Goal: Task Accomplishment & Management: Use online tool/utility

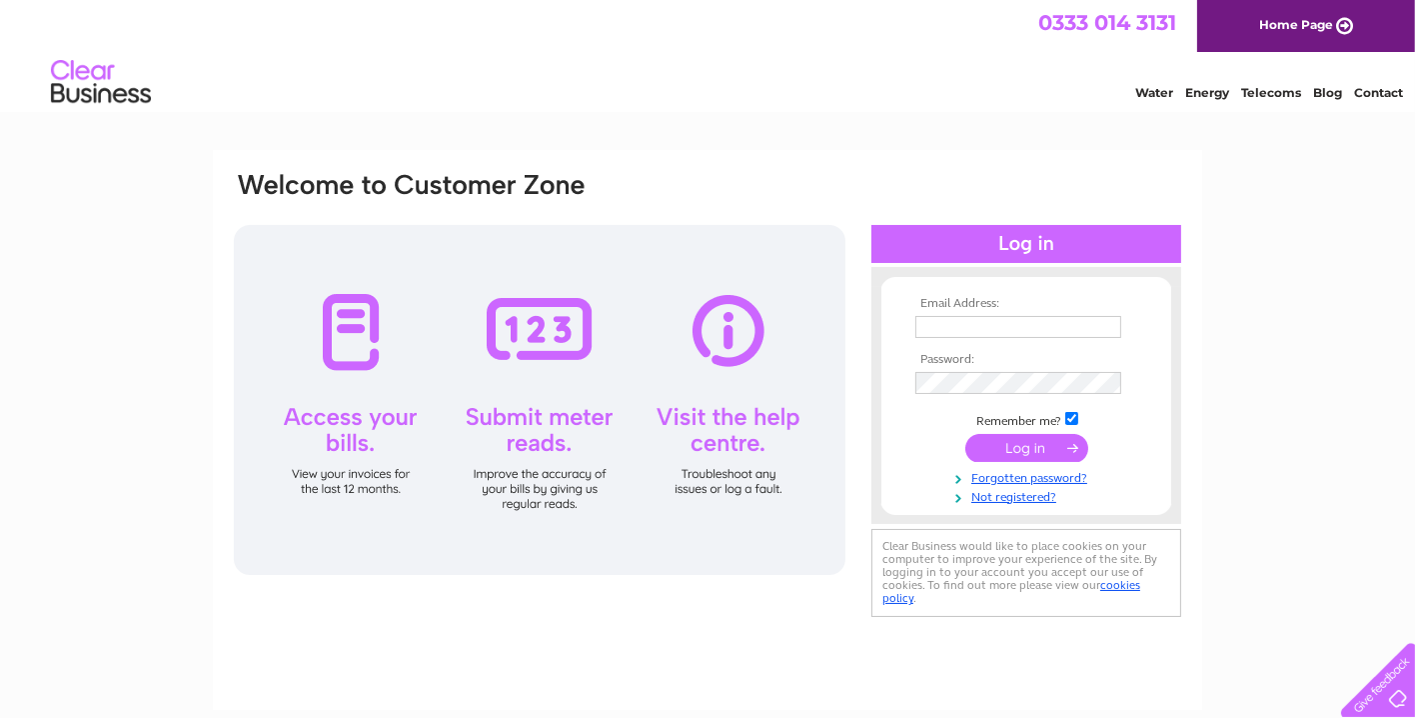
type input "lizstein68@hotmail.com"
click at [1027, 438] on input "submit" at bounding box center [1027, 448] width 123 height 28
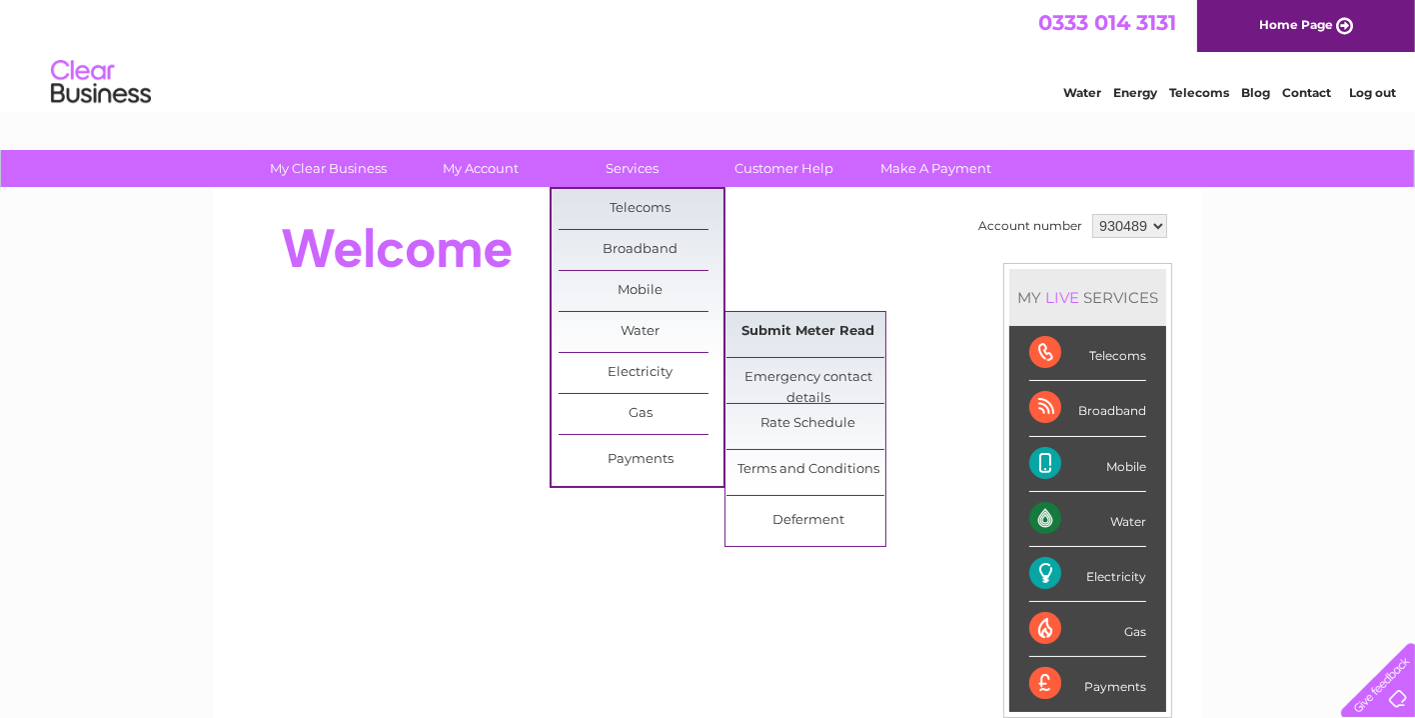
click at [776, 320] on link "Submit Meter Read" at bounding box center [809, 332] width 165 height 40
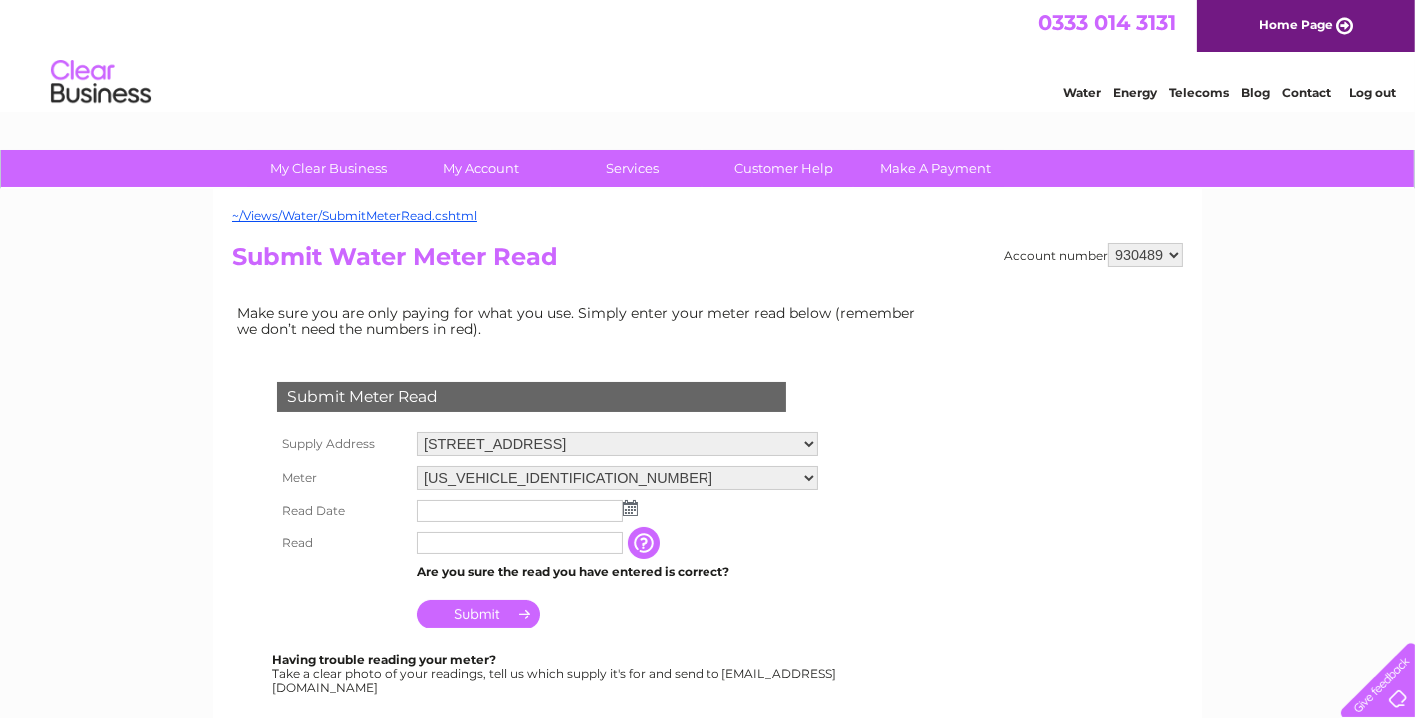
click at [632, 503] on img at bounding box center [630, 508] width 15 height 16
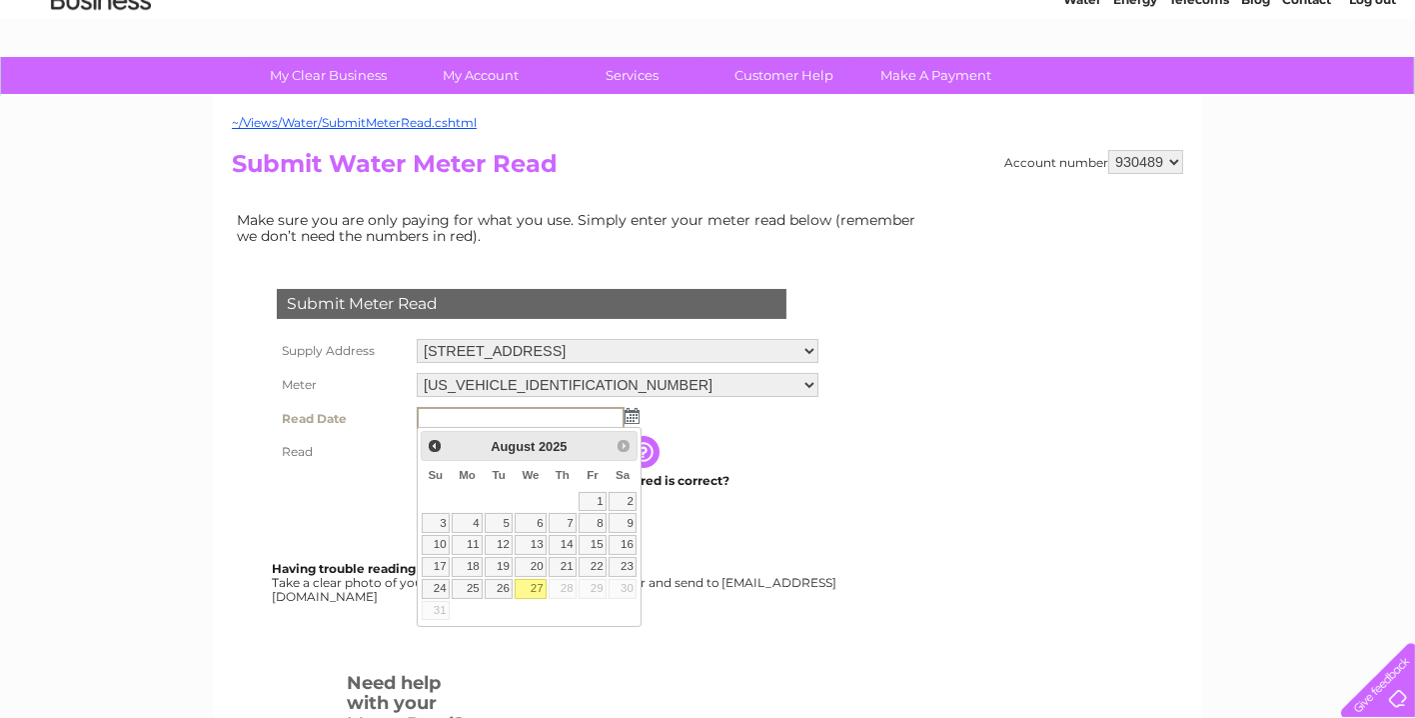
scroll to position [192, 0]
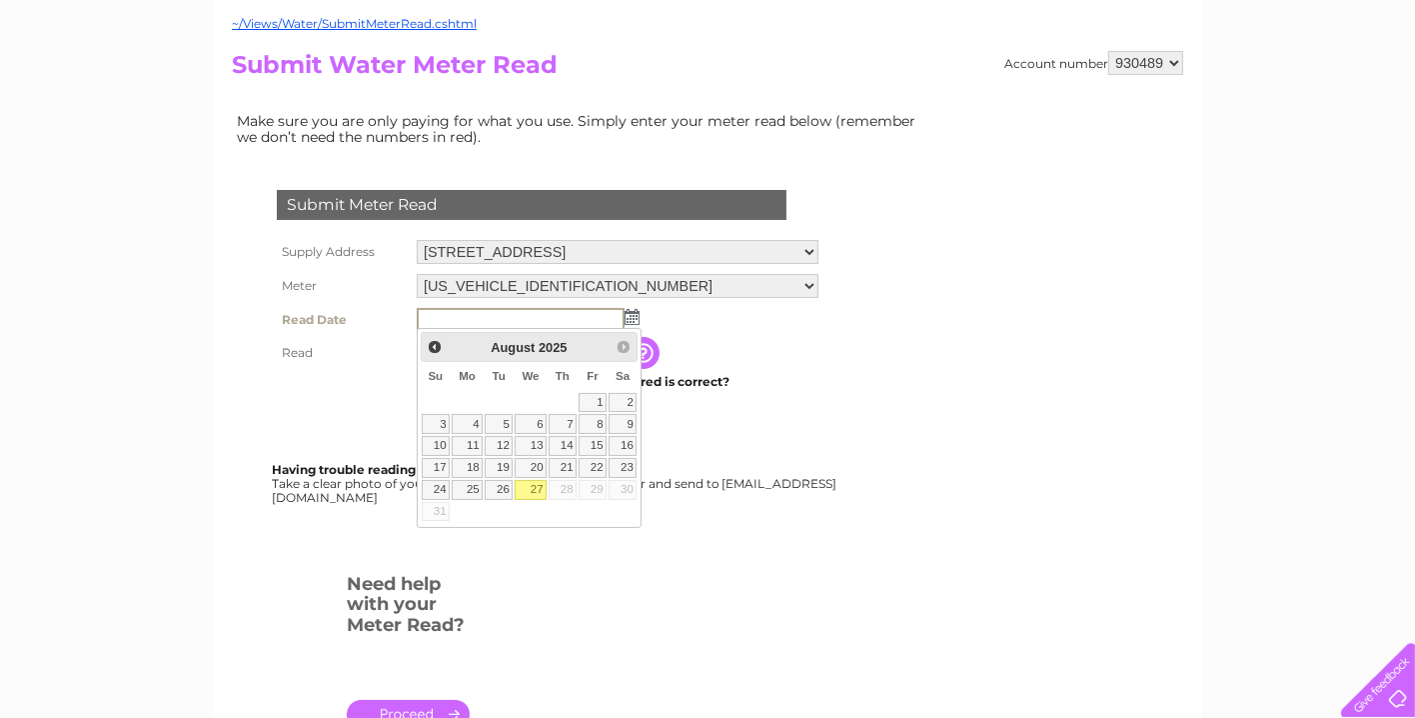
click at [543, 487] on link "27" at bounding box center [531, 490] width 32 height 20
type input "2025/08/27"
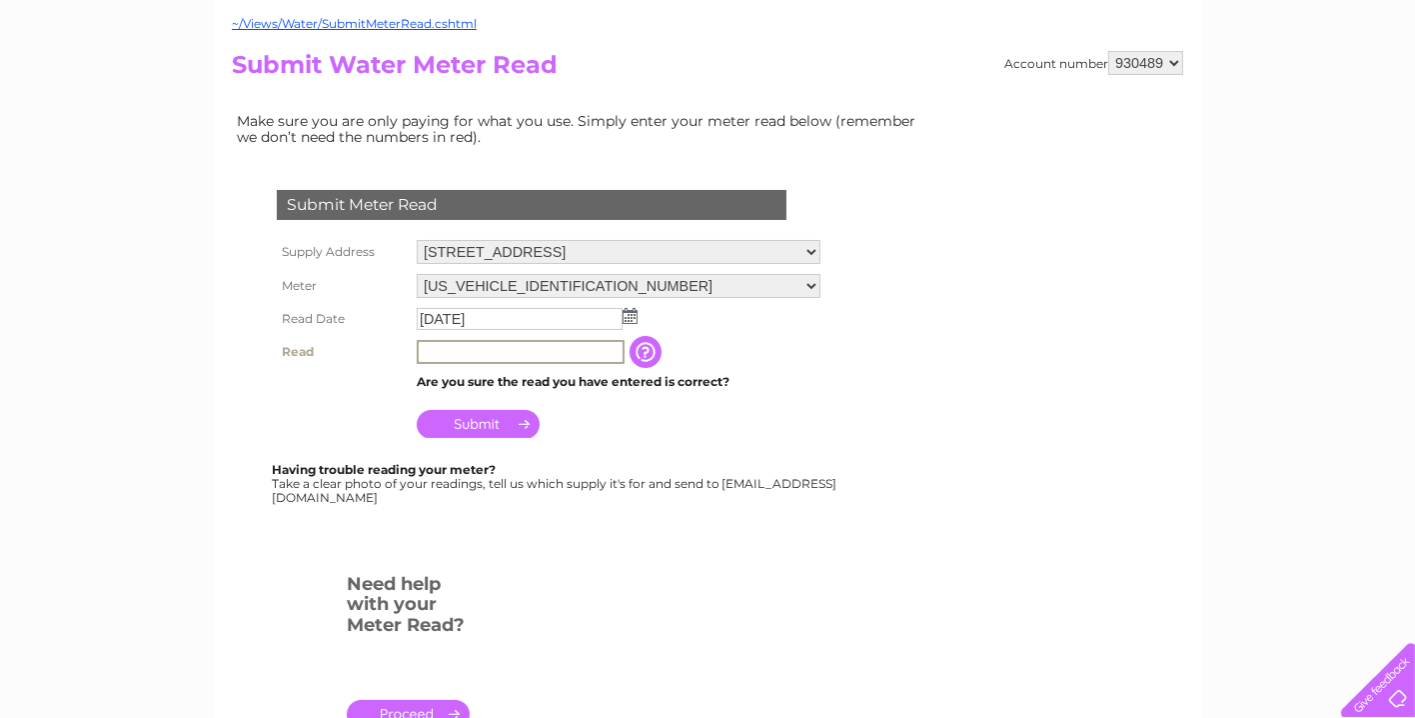
click at [452, 350] on input "text" at bounding box center [521, 352] width 208 height 24
type input "1556"
click at [494, 415] on input "Submit" at bounding box center [478, 424] width 123 height 28
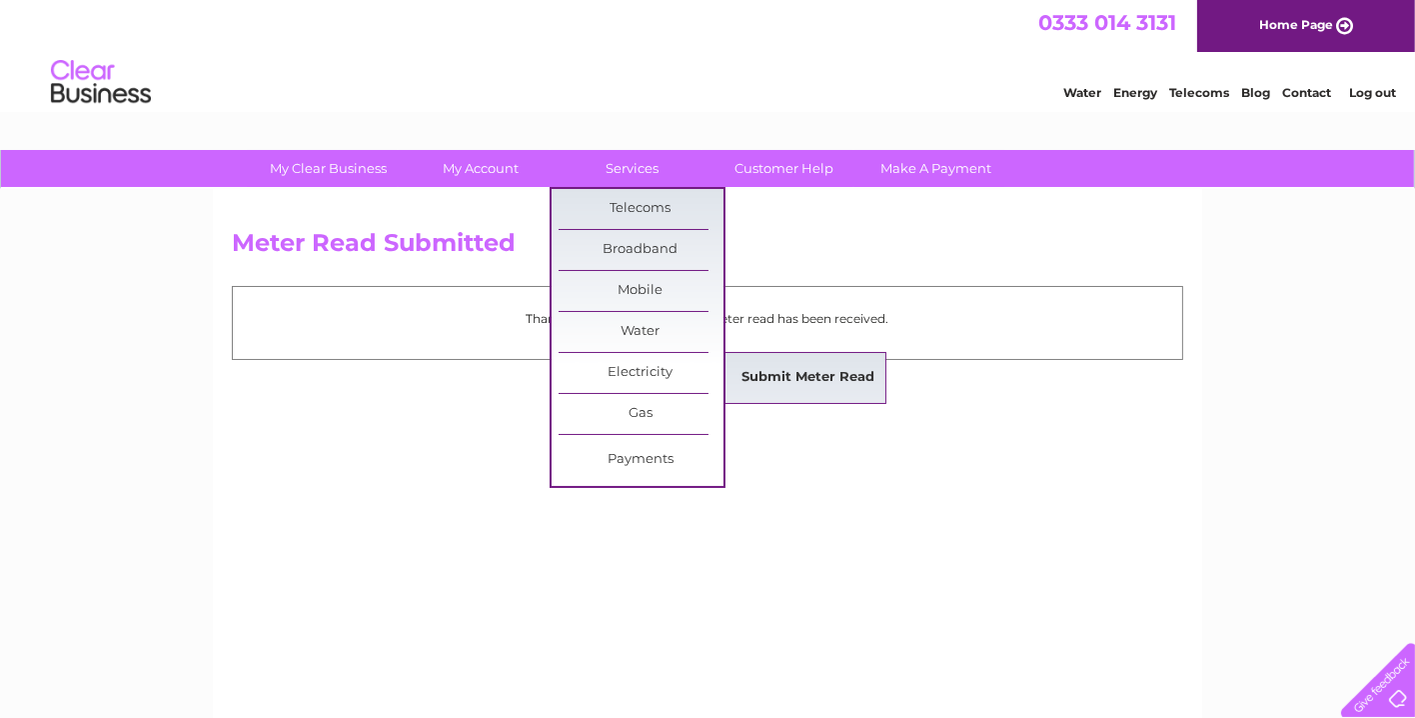
click at [787, 378] on link "Submit Meter Read" at bounding box center [809, 378] width 165 height 40
click at [788, 372] on link "Submit Meter Read" at bounding box center [809, 378] width 165 height 40
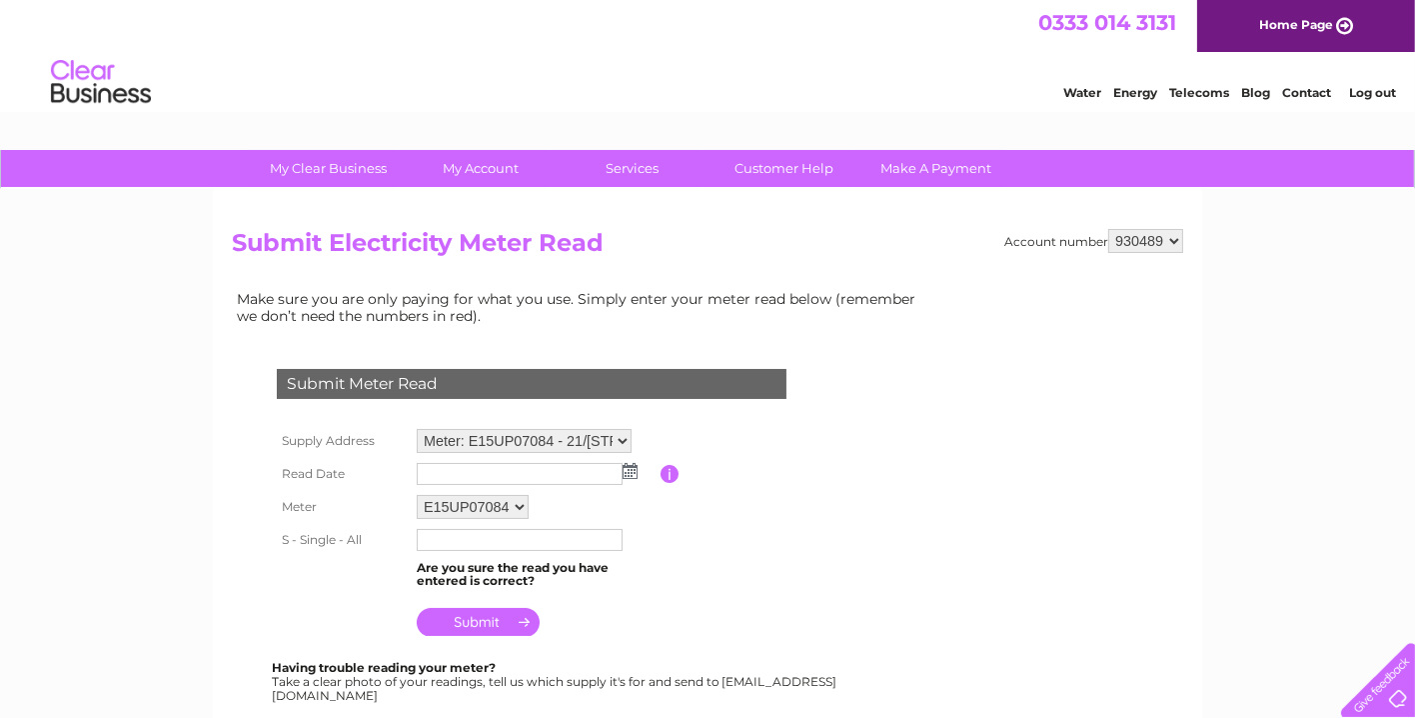
click at [635, 466] on img at bounding box center [630, 471] width 15 height 16
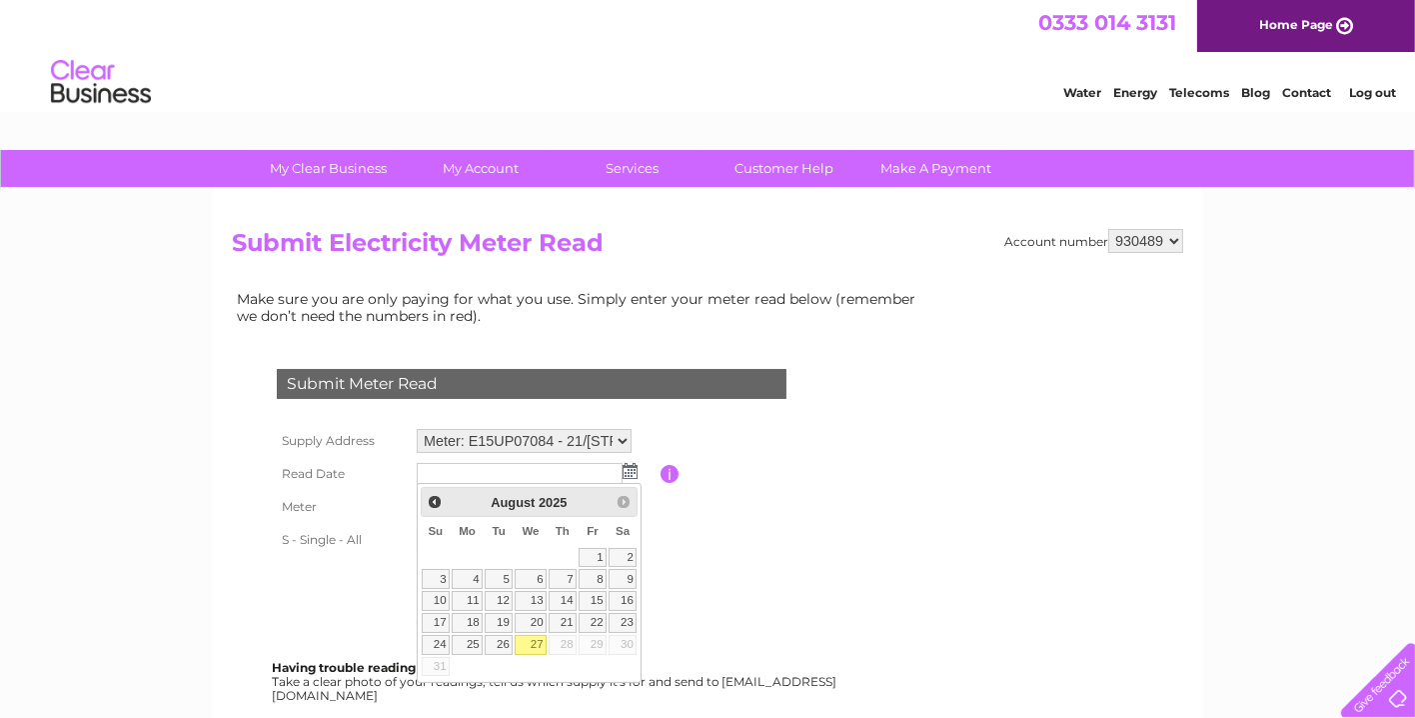
click at [536, 637] on link "27" at bounding box center [531, 645] width 32 height 20
type input "[DATE]"
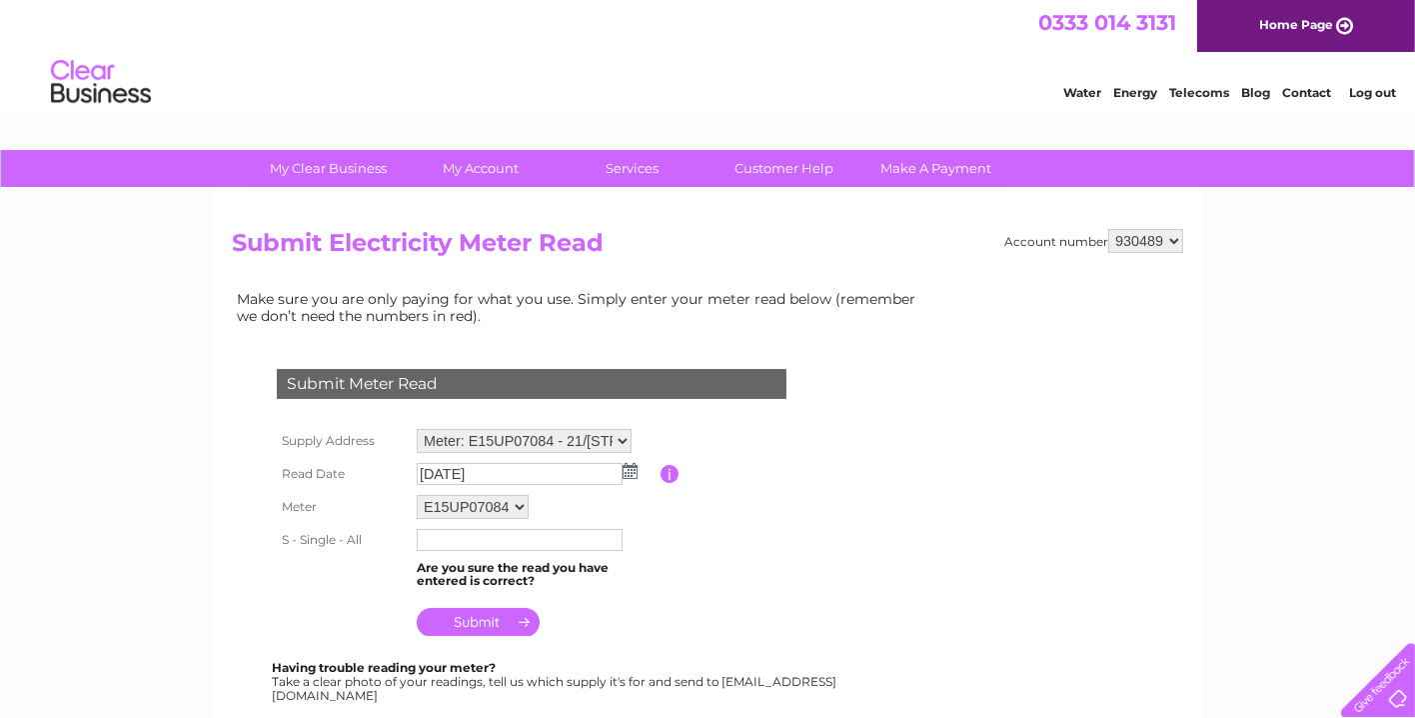
click at [460, 537] on input "text" at bounding box center [520, 540] width 206 height 22
type input "34869"
click at [468, 615] on input "submit" at bounding box center [478, 624] width 123 height 28
